Goal: Task Accomplishment & Management: Manage account settings

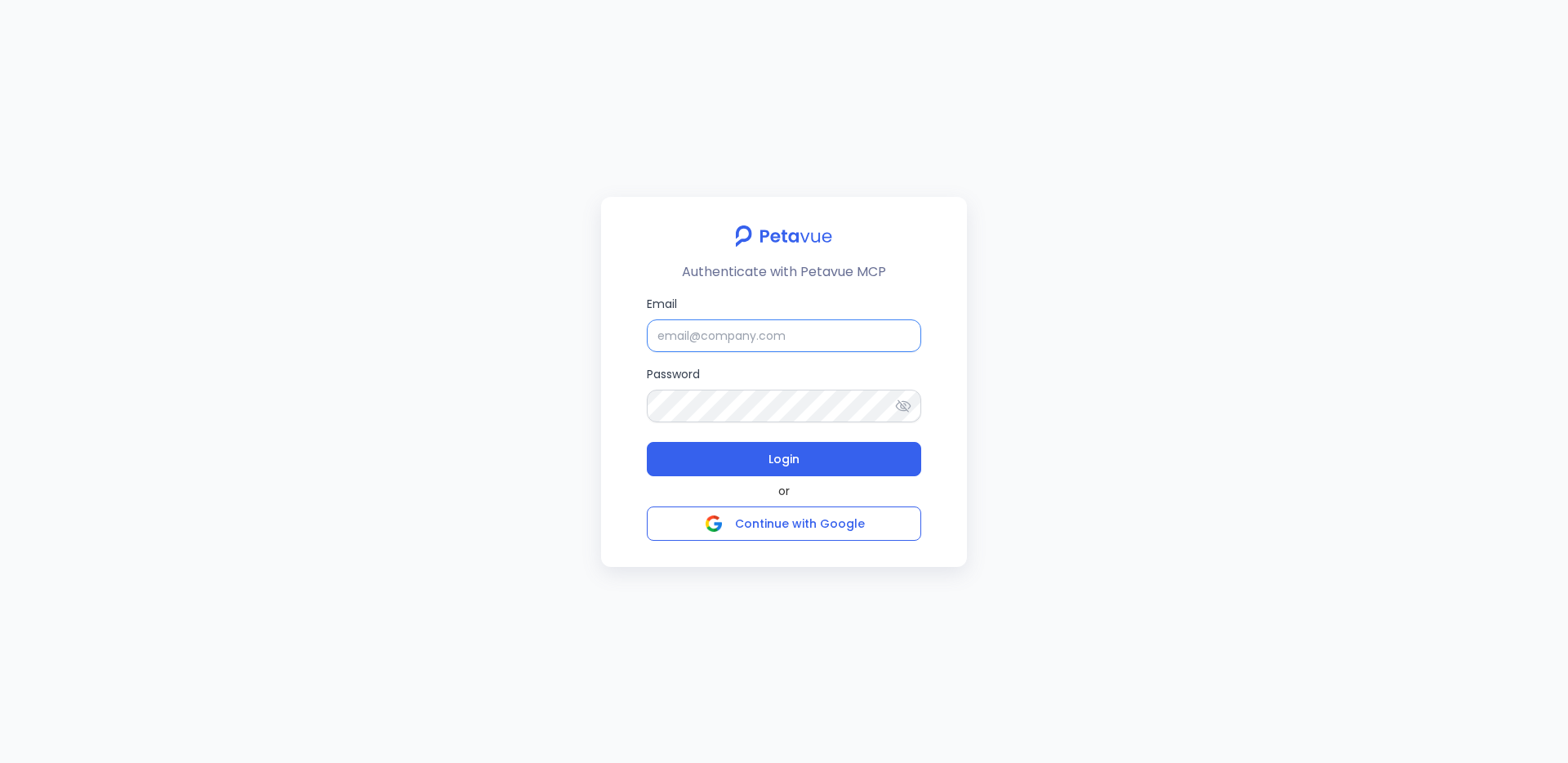
click at [746, 331] on input "Email" at bounding box center [784, 336] width 275 height 33
paste input "[EMAIL_ADDRESS][DOMAIN_NAME]"
type input "[EMAIL_ADDRESS][DOMAIN_NAME]"
click at [647, 442] on button "Login" at bounding box center [784, 459] width 275 height 35
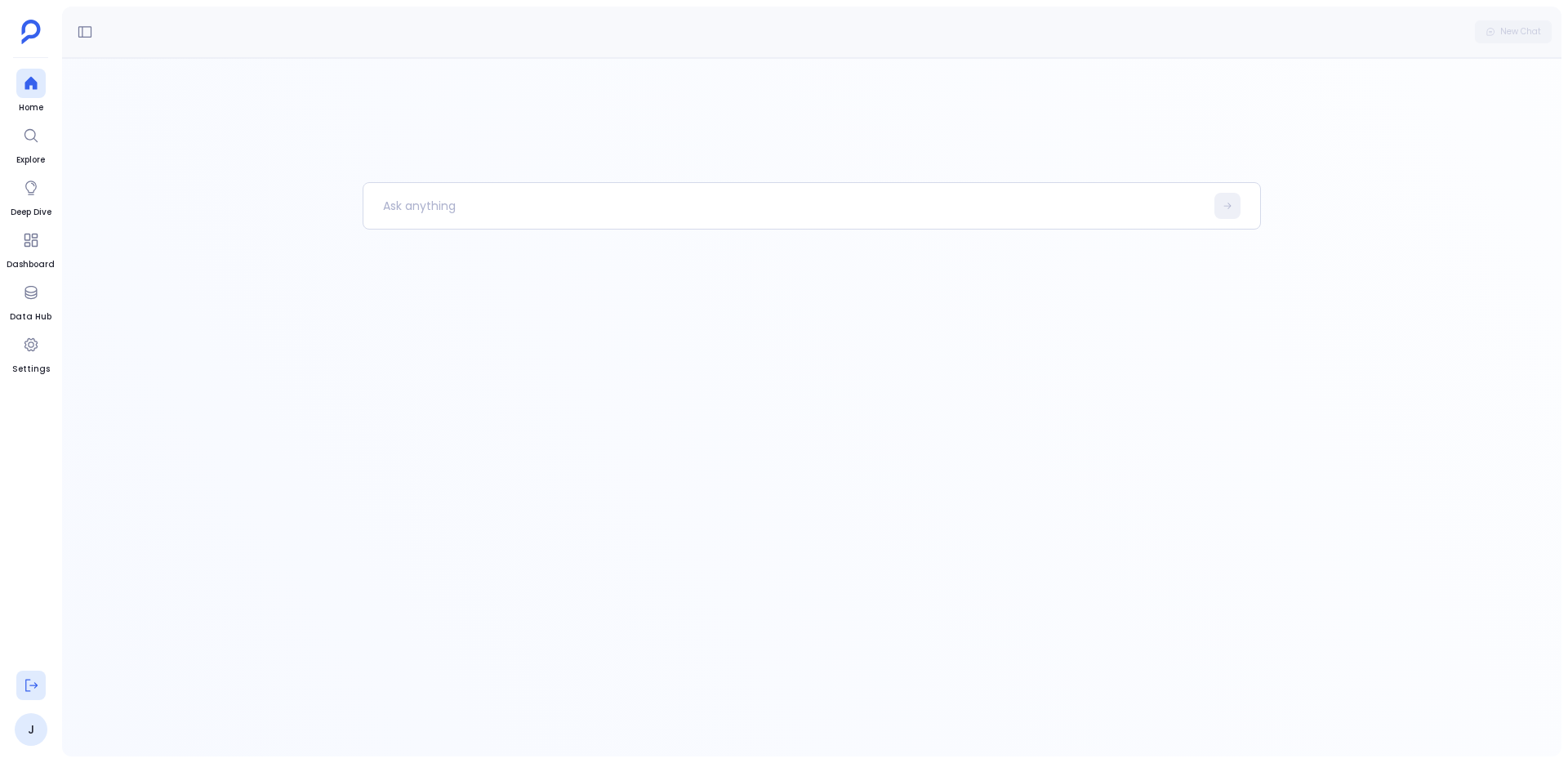
click at [26, 689] on icon at bounding box center [30, 685] width 16 height 16
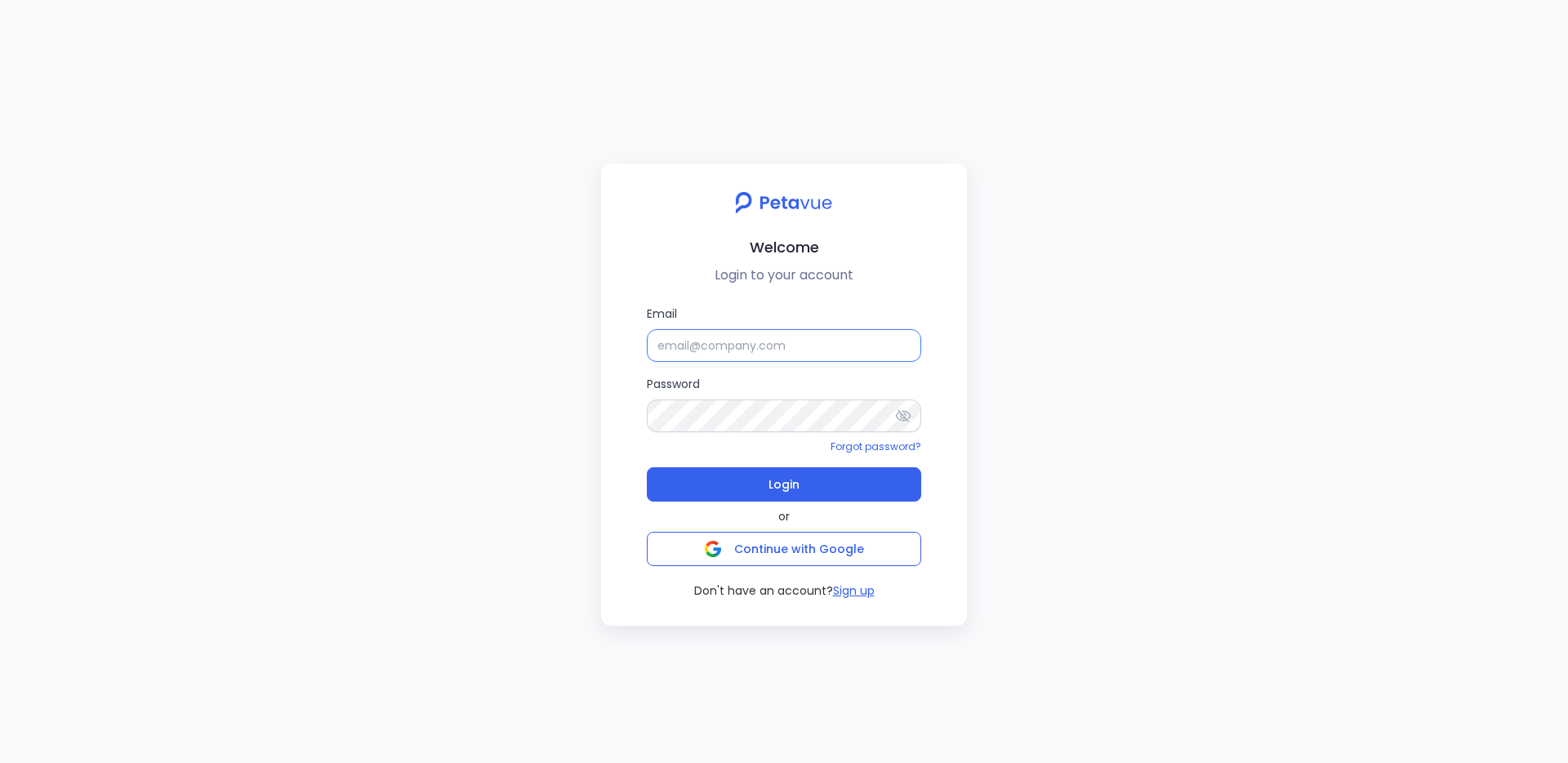
click at [706, 339] on input "Email" at bounding box center [784, 346] width 275 height 33
type input "[EMAIL_ADDRESS][DOMAIN_NAME]"
click at [860, 484] on button "Login" at bounding box center [784, 484] width 275 height 35
